Goal: Task Accomplishment & Management: Manage account settings

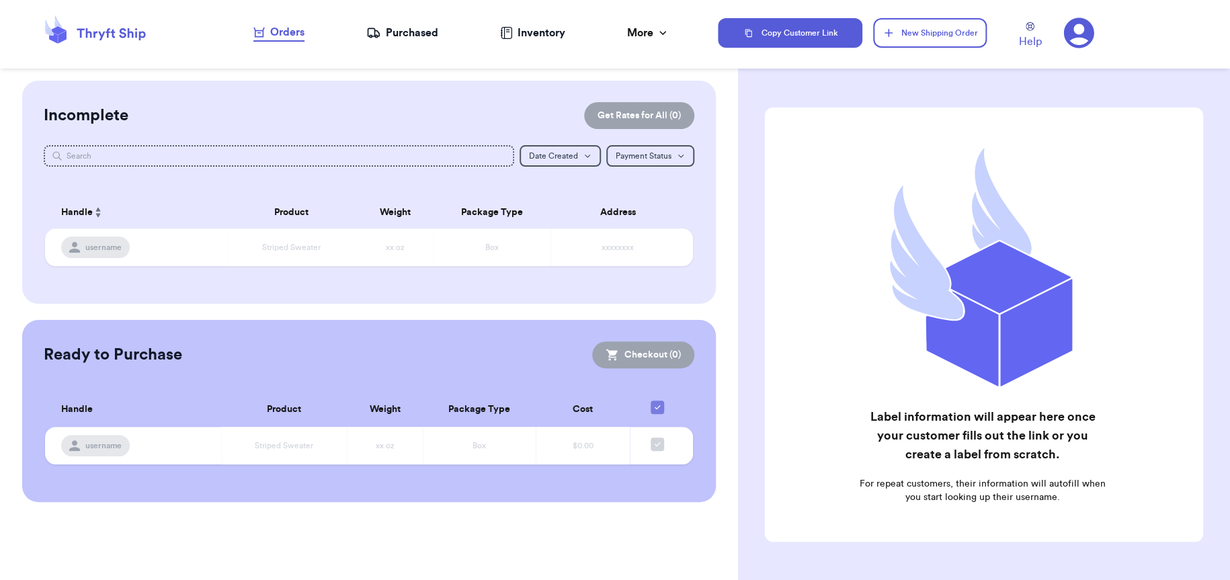
click at [394, 36] on div "Purchased" at bounding box center [402, 33] width 72 height 16
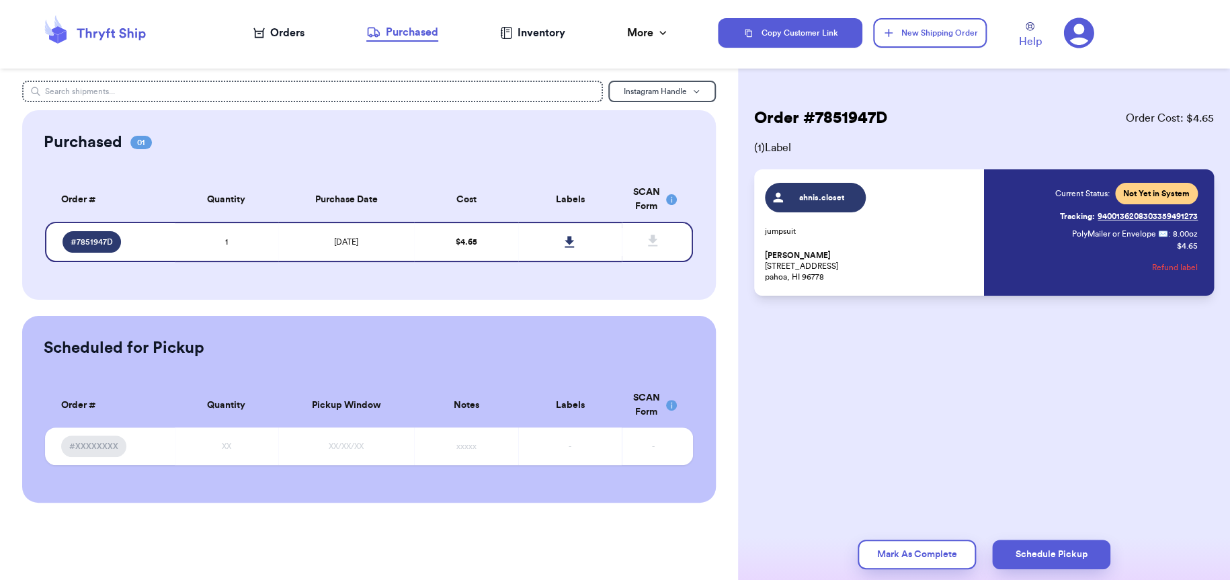
click at [1168, 265] on button "Refund label" at bounding box center [1175, 268] width 46 height 30
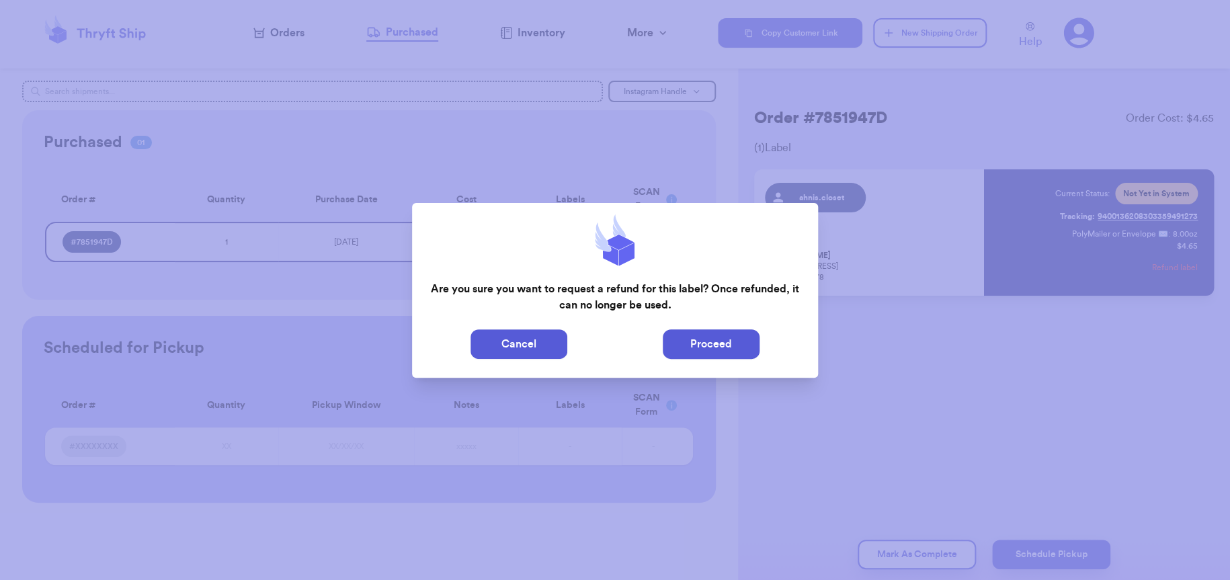
click at [695, 346] on button "Proceed" at bounding box center [710, 344] width 97 height 30
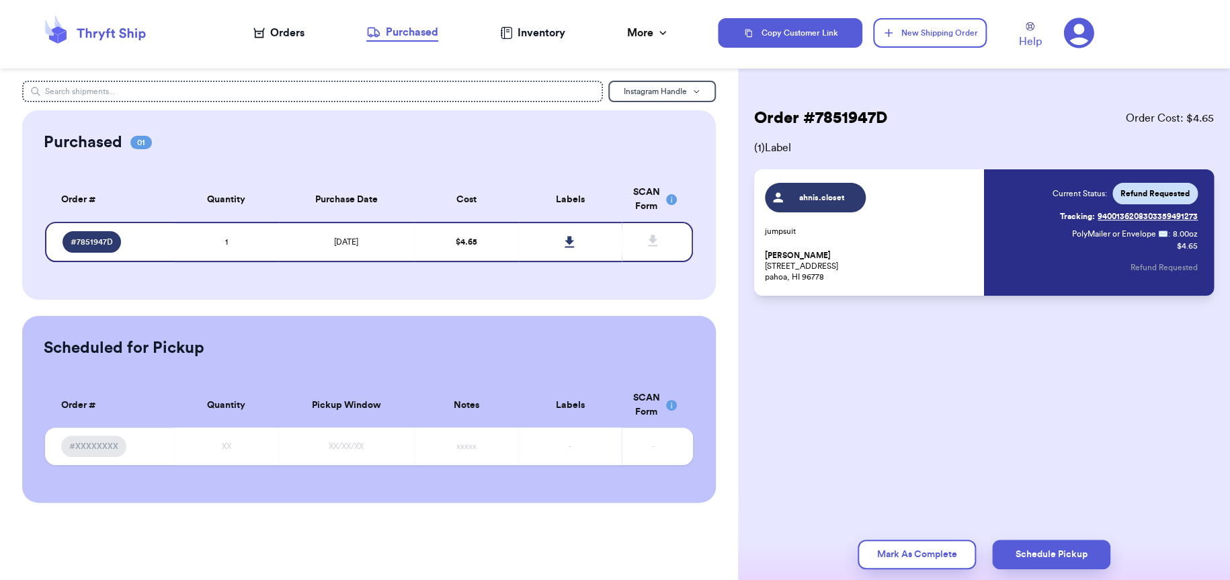
click at [277, 36] on div "Orders" at bounding box center [278, 33] width 51 height 16
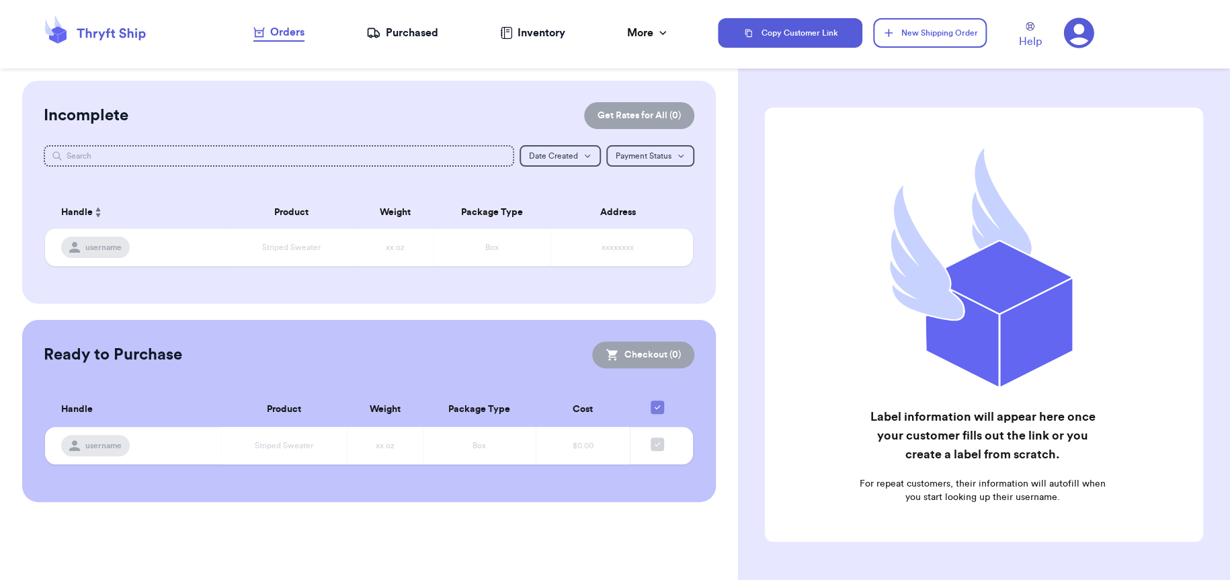
click at [419, 35] on div "Purchased" at bounding box center [402, 33] width 72 height 16
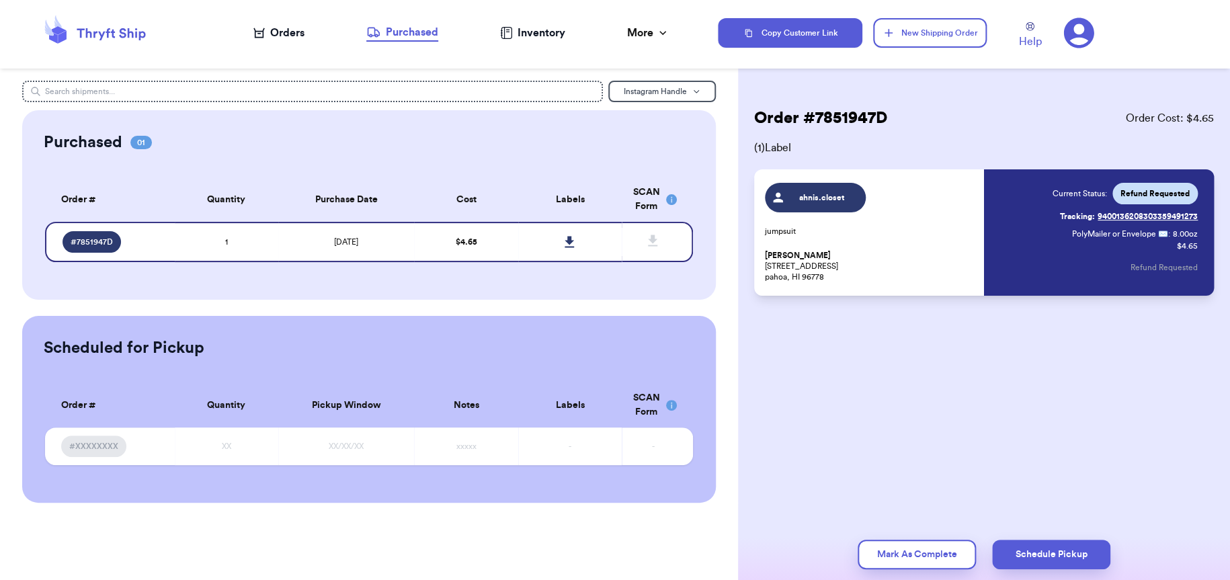
click at [551, 37] on div "Inventory" at bounding box center [532, 33] width 65 height 16
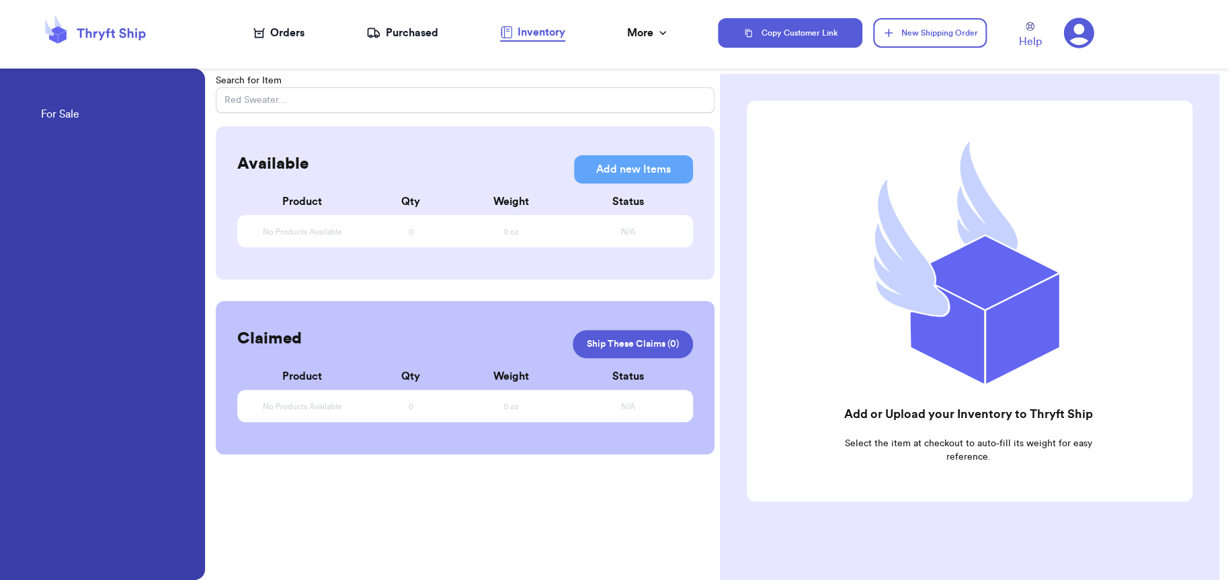
click at [277, 32] on div "Orders" at bounding box center [278, 33] width 51 height 16
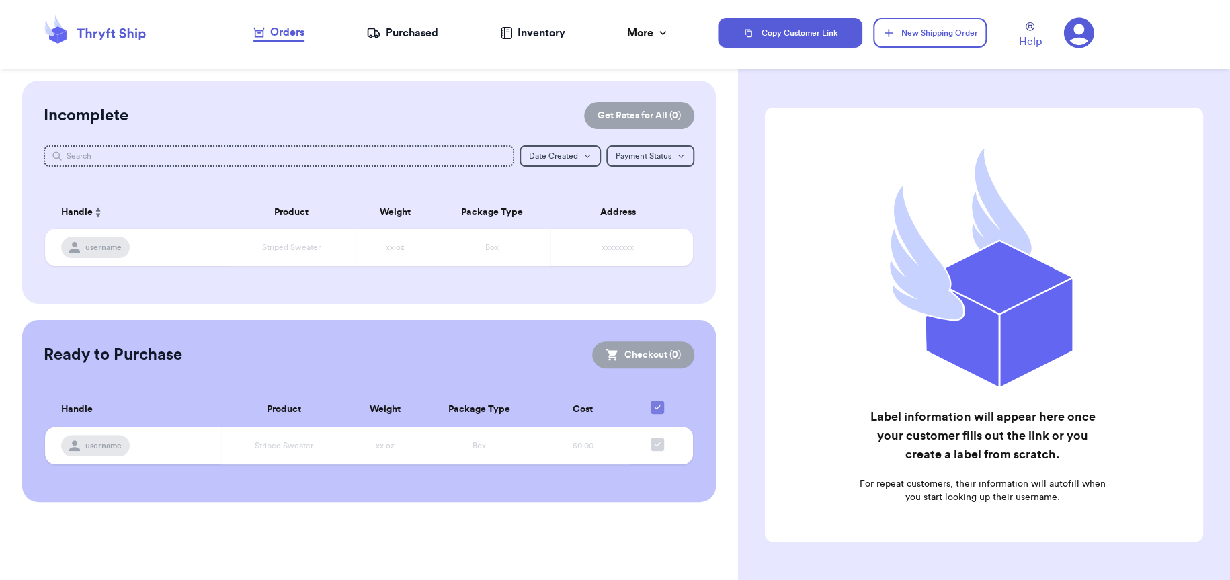
click at [1063, 34] on icon at bounding box center [1078, 33] width 30 height 30
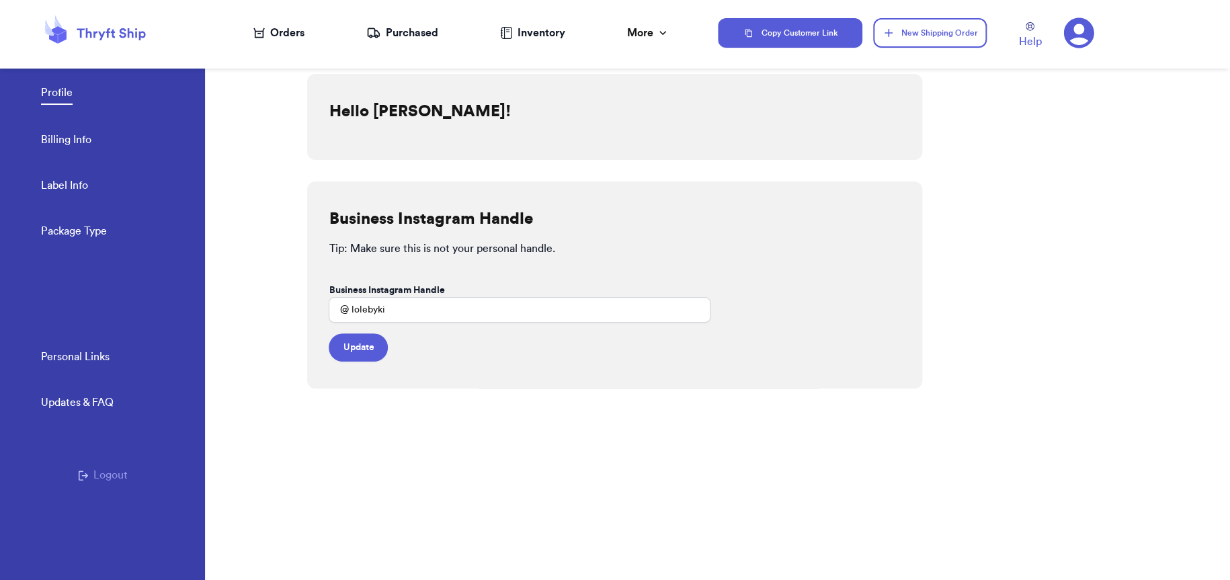
click at [99, 473] on button "Logout" at bounding box center [103, 475] width 50 height 16
